Goal: Task Accomplishment & Management: Complete application form

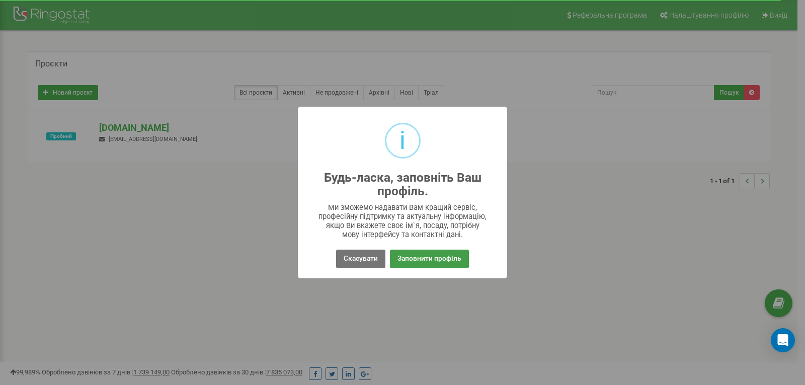
click at [414, 256] on button "Заповнити профіль" at bounding box center [429, 258] width 79 height 19
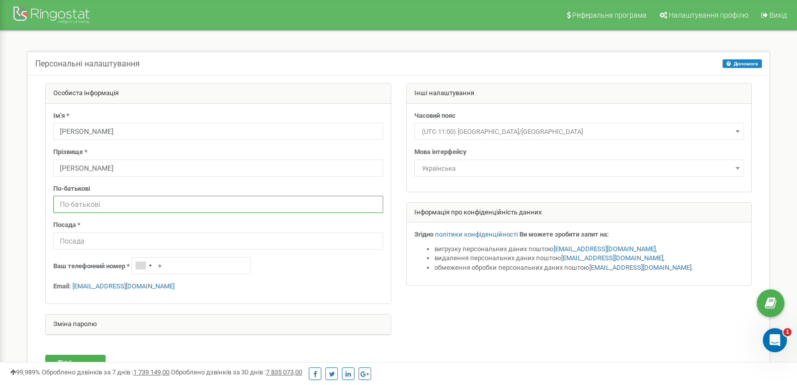
click at [106, 203] on input "text" at bounding box center [218, 204] width 330 height 17
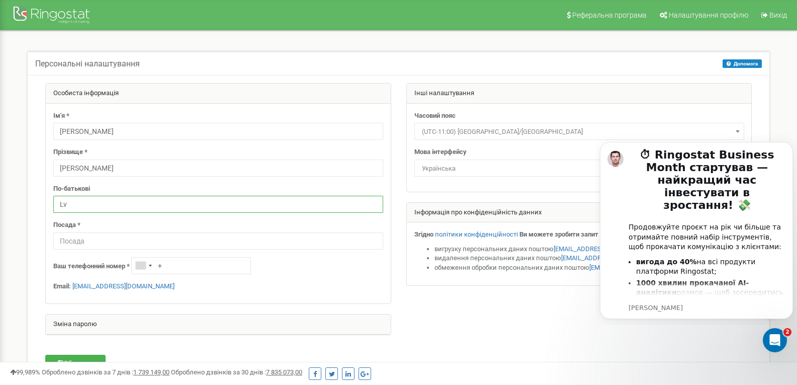
type input "L"
click at [94, 239] on input "text" at bounding box center [218, 240] width 330 height 17
click at [432, 323] on div at bounding box center [399, 214] width 722 height 262
click at [77, 17] on div at bounding box center [53, 16] width 80 height 24
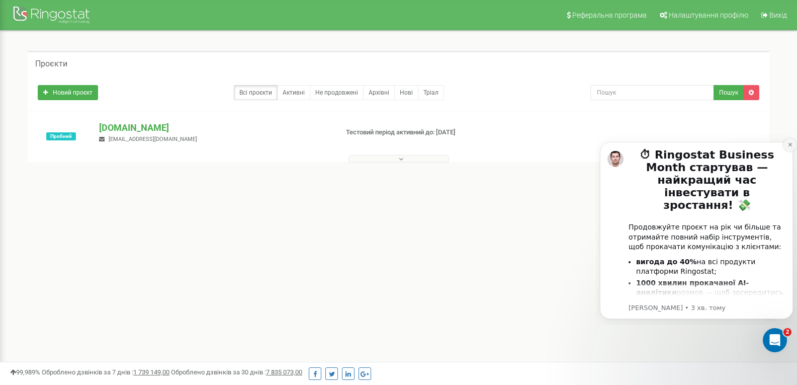
click at [790, 146] on icon "Dismiss notification" at bounding box center [791, 145] width 6 height 6
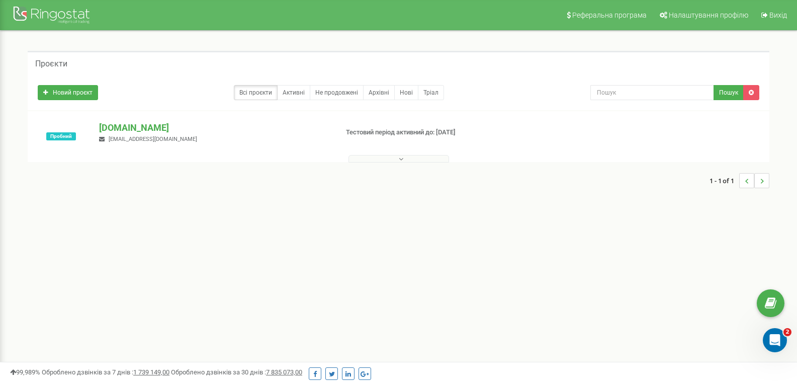
click at [391, 161] on button at bounding box center [399, 159] width 101 height 8
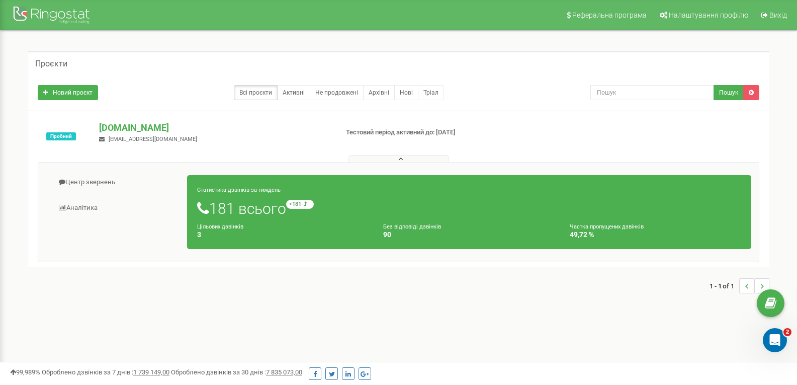
click at [543, 97] on div "Всі проєкти Активні Не продовжені Архівні Нові Тріал" at bounding box center [307, 92] width 538 height 15
drag, startPoint x: 392, startPoint y: 239, endPoint x: 382, endPoint y: 227, distance: 15.4
click at [382, 227] on div "Без відповіді дзвінків 90" at bounding box center [469, 230] width 187 height 17
drag, startPoint x: 596, startPoint y: 235, endPoint x: 568, endPoint y: 226, distance: 30.1
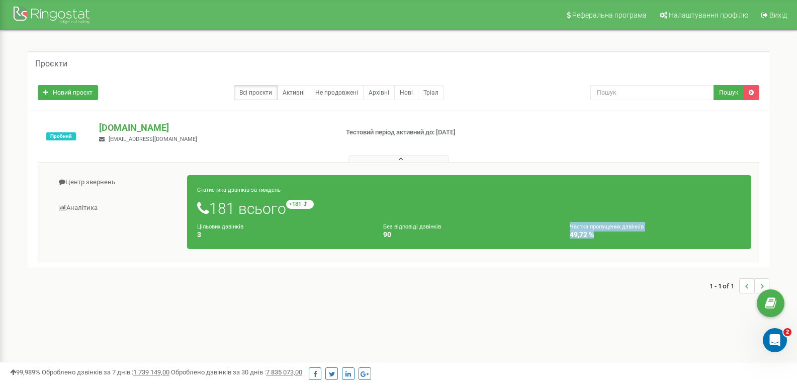
click at [568, 226] on div "Частка пропущених дзвінків 49,72 %" at bounding box center [655, 230] width 187 height 17
drag, startPoint x: 197, startPoint y: 227, endPoint x: 218, endPoint y: 243, distance: 26.5
click at [216, 243] on div "Статистика дзвінків за тиждень 181 всього +181 відносно минулого тижня Цільових…" at bounding box center [469, 212] width 564 height 74
click at [218, 243] on div "Статистика дзвінків за тиждень 181 всього +181 відносно минулого тижня Цільових…" at bounding box center [469, 212] width 564 height 74
